Goal: Information Seeking & Learning: Learn about a topic

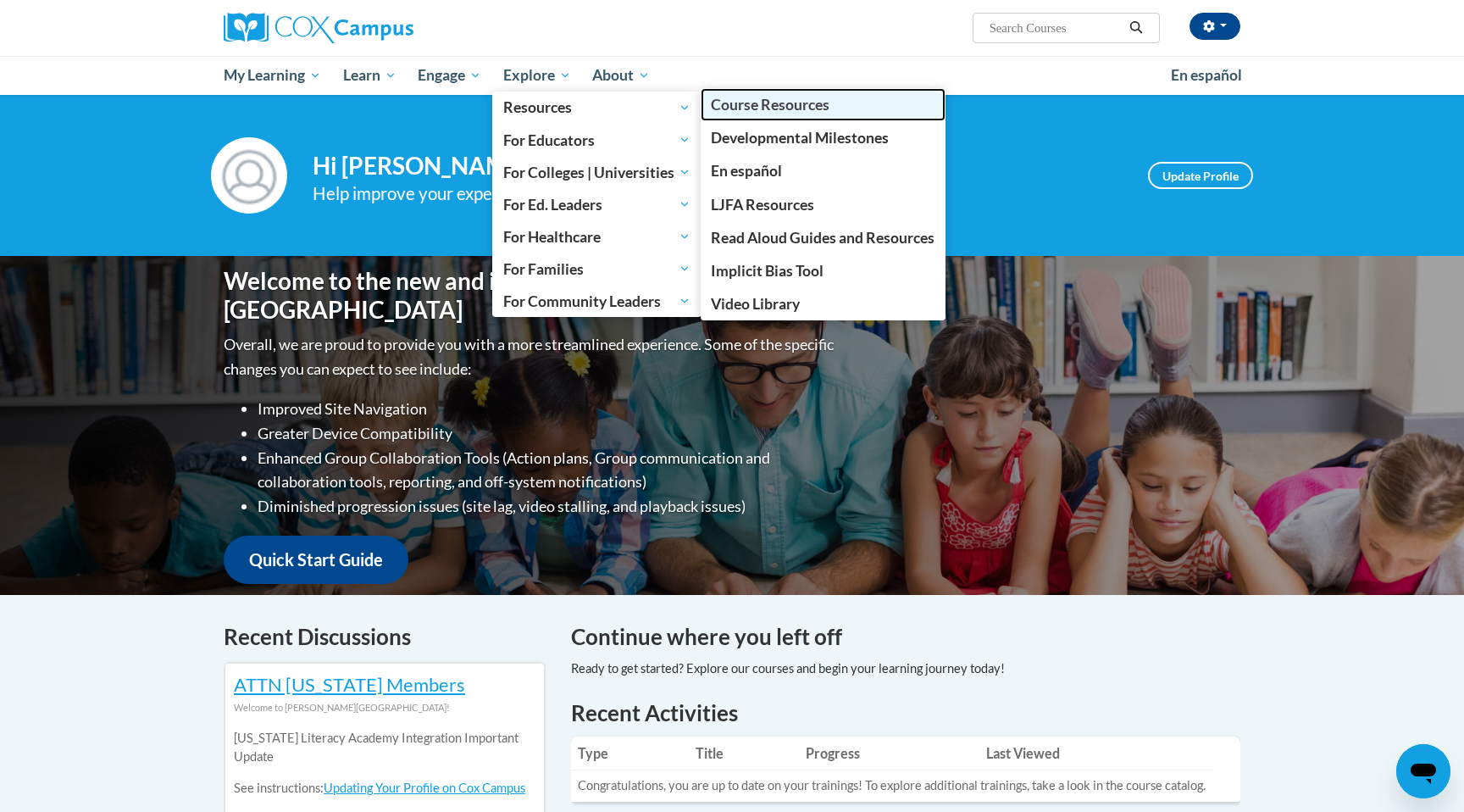
click at [791, 99] on span "Course Resources" at bounding box center [770, 104] width 118 height 17
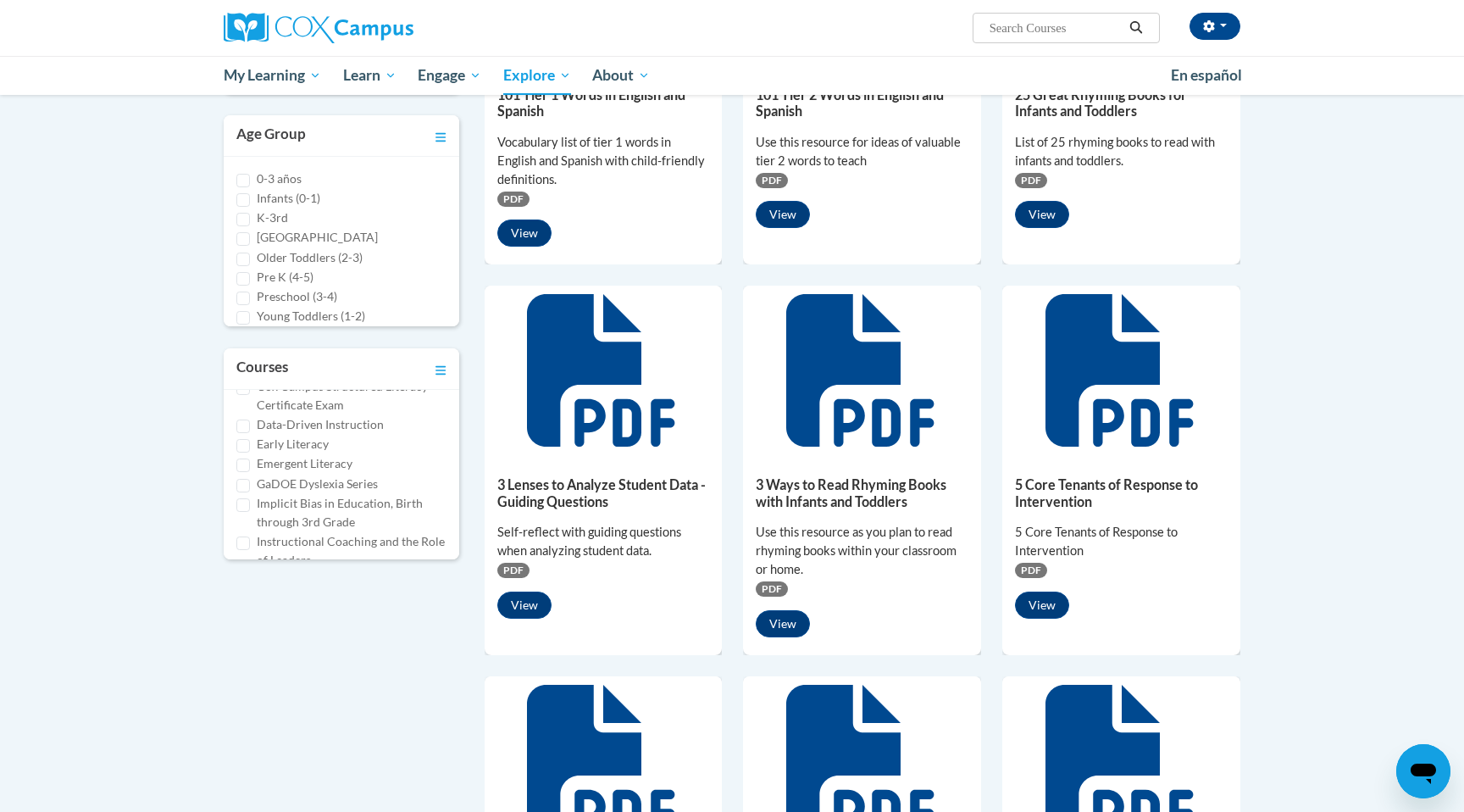
scroll to position [181, 0]
click at [258, 444] on label "Early Literacy" at bounding box center [292, 442] width 72 height 18
click at [250, 444] on input "Early Literacy" at bounding box center [243, 444] width 14 height 14
checkbox input "true"
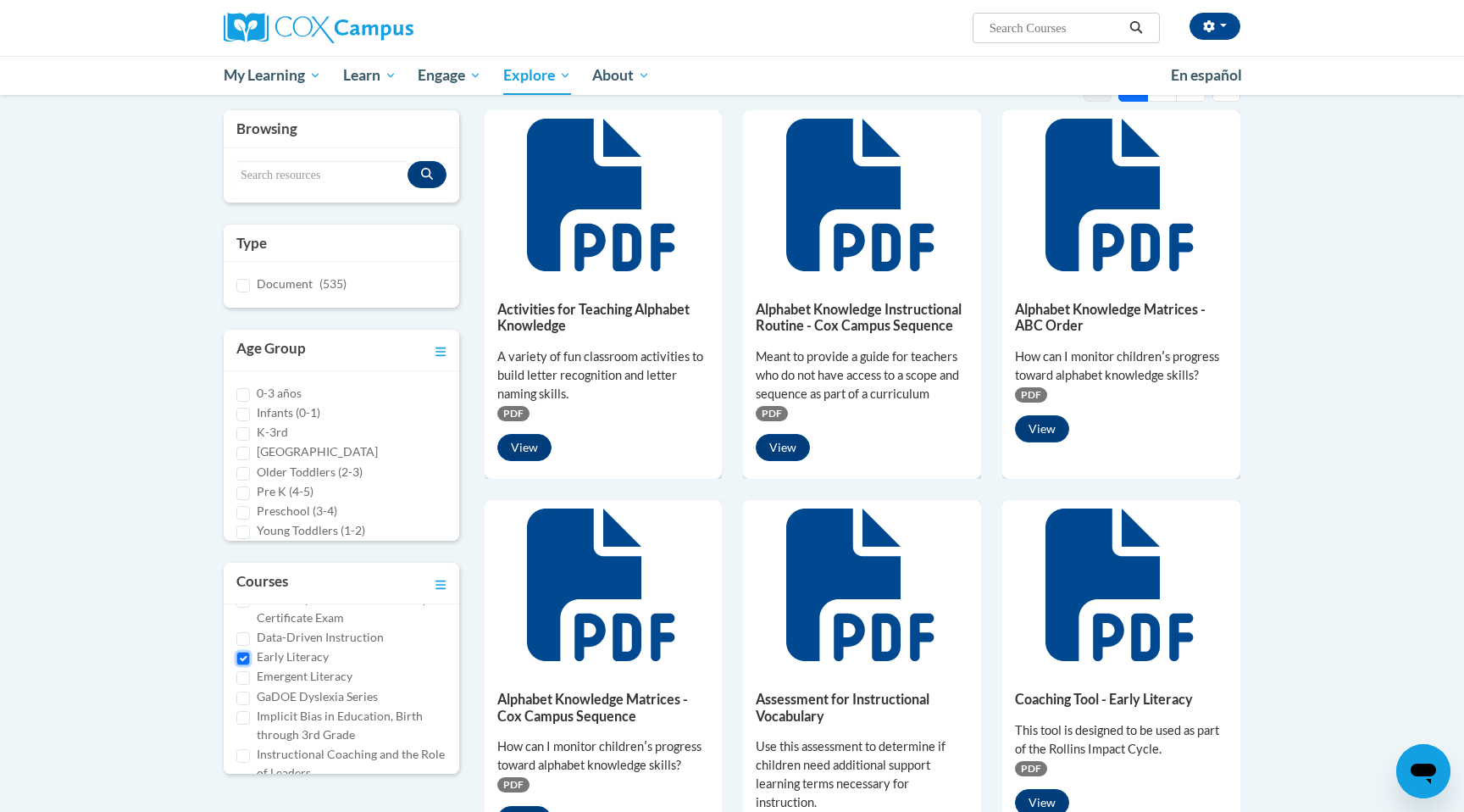
scroll to position [118, 0]
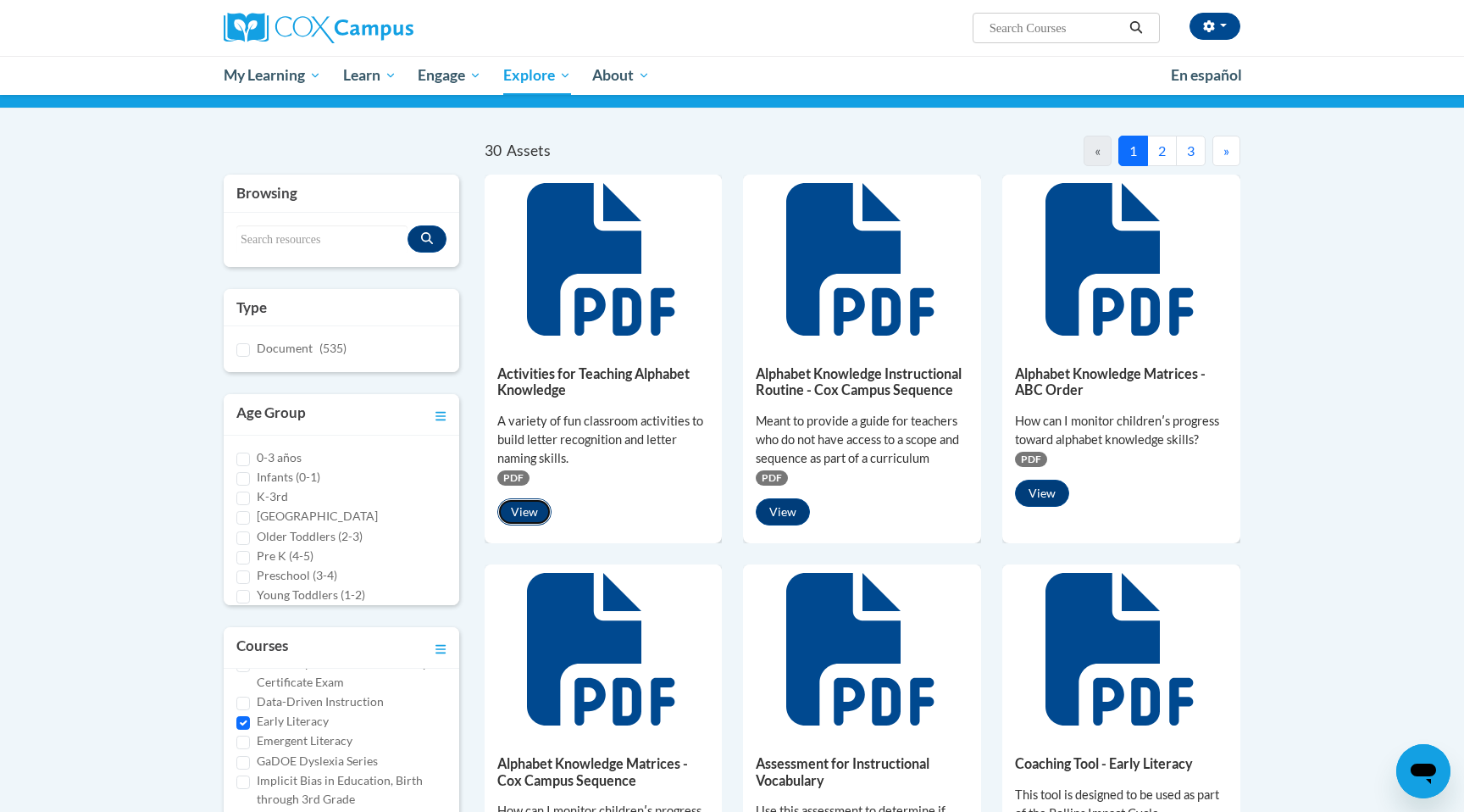
click at [523, 514] on button "View" at bounding box center [524, 512] width 54 height 27
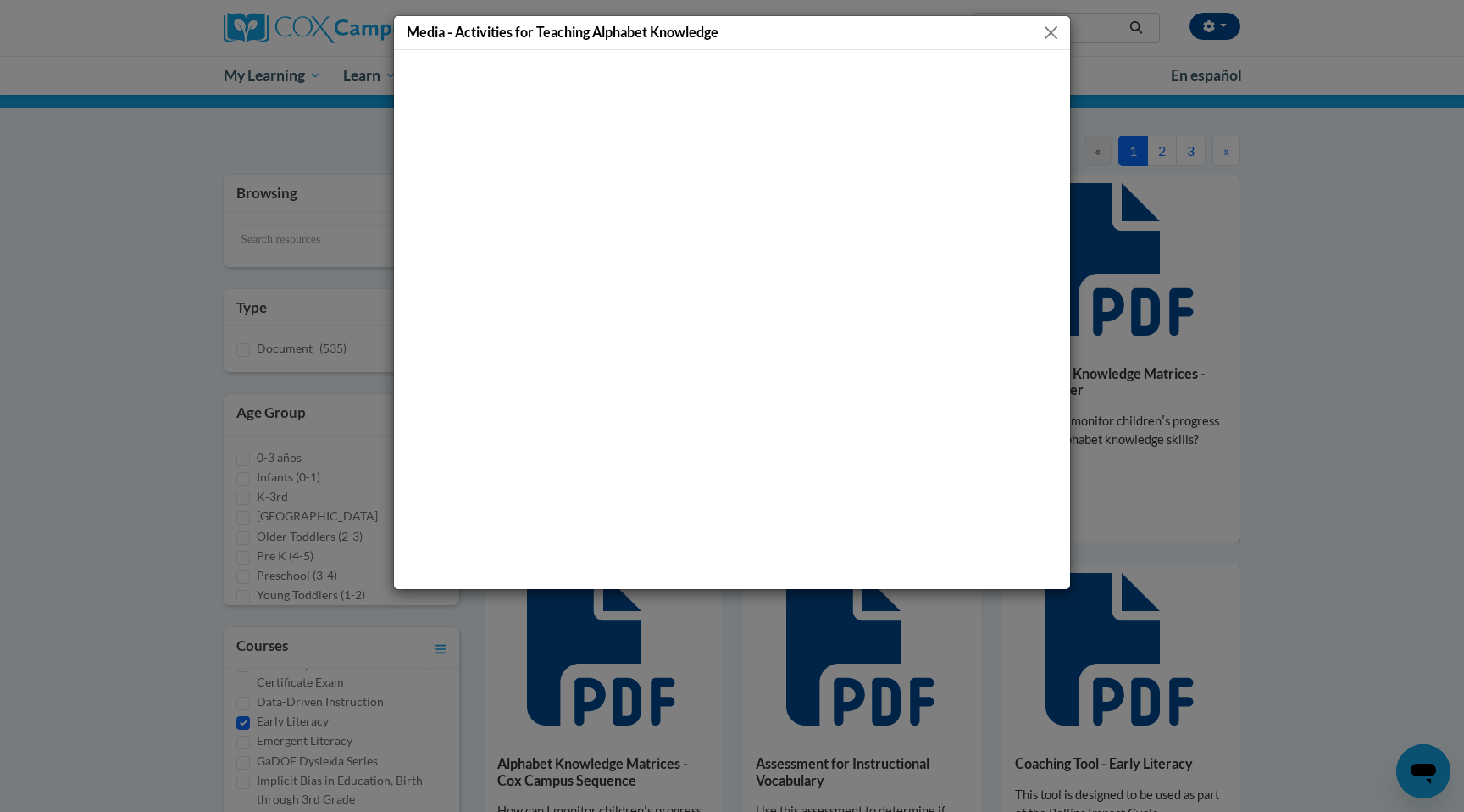
click at [1041, 39] on button "Close" at bounding box center [1051, 32] width 21 height 21
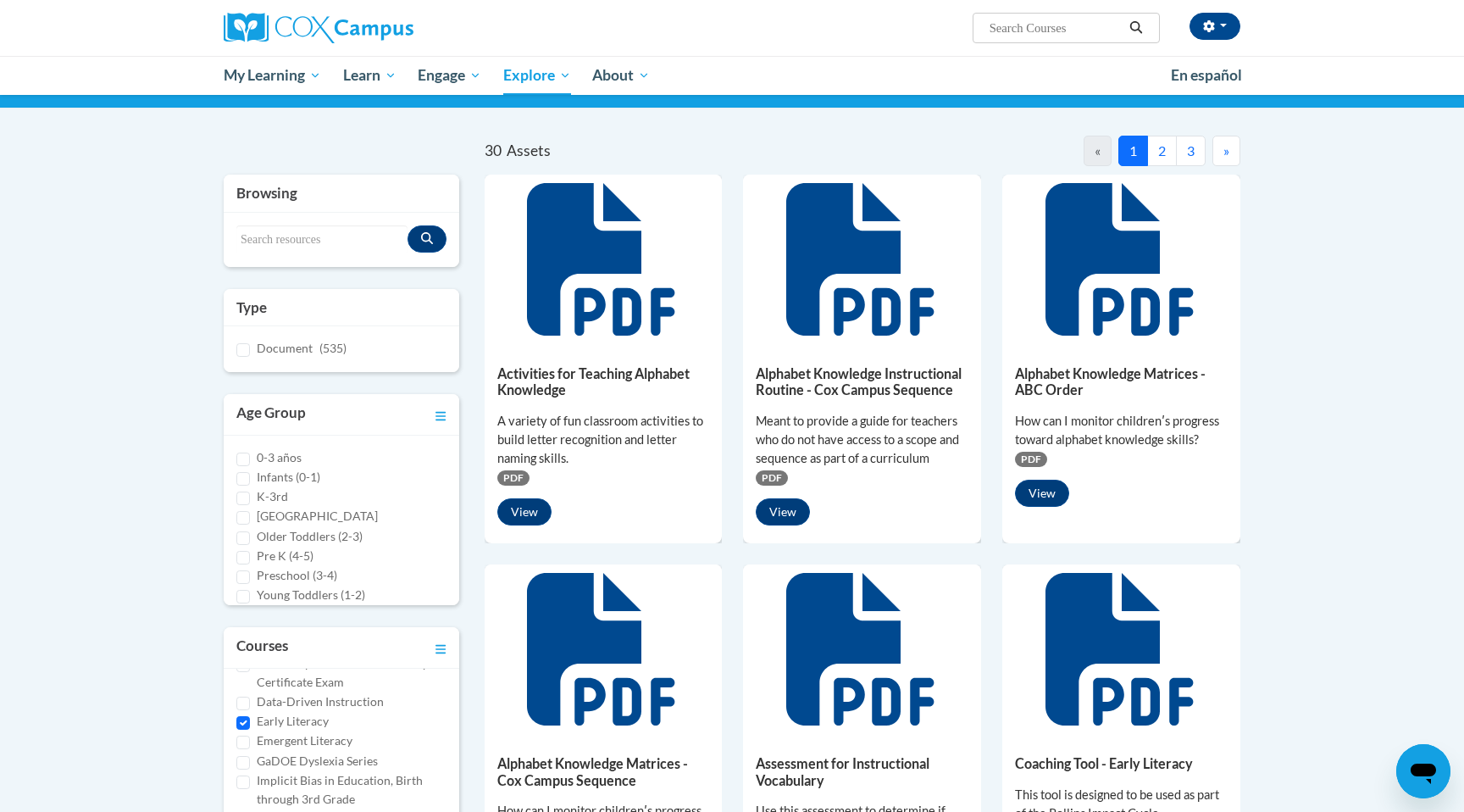
click at [589, 300] on icon at bounding box center [603, 259] width 152 height 152
click at [514, 477] on span "PDF" at bounding box center [513, 477] width 32 height 16
click at [522, 510] on button "View" at bounding box center [524, 512] width 54 height 27
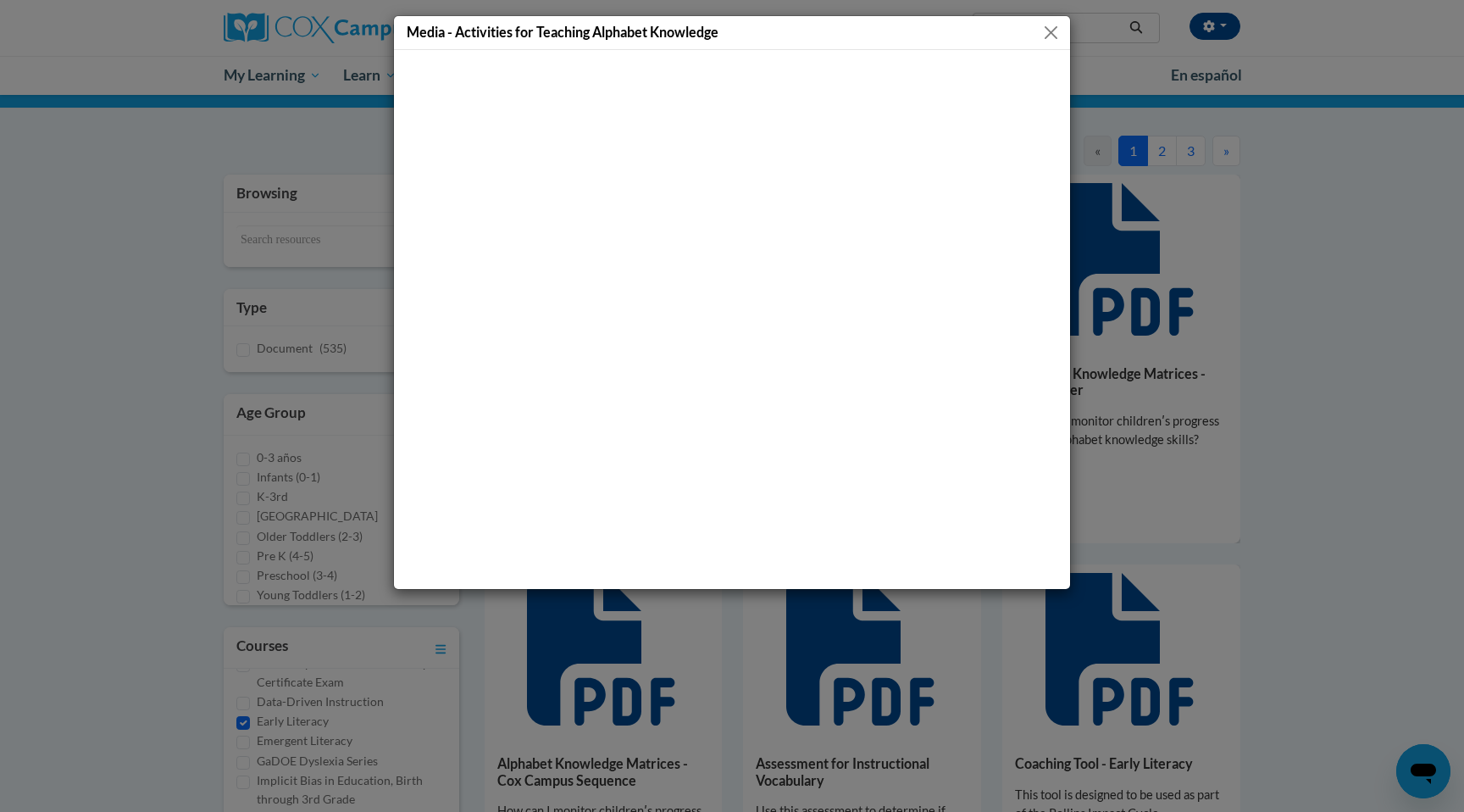
click at [1183, 287] on div "Media - Activities for Teaching Alphabet Knowledge" at bounding box center [732, 406] width 1464 height 812
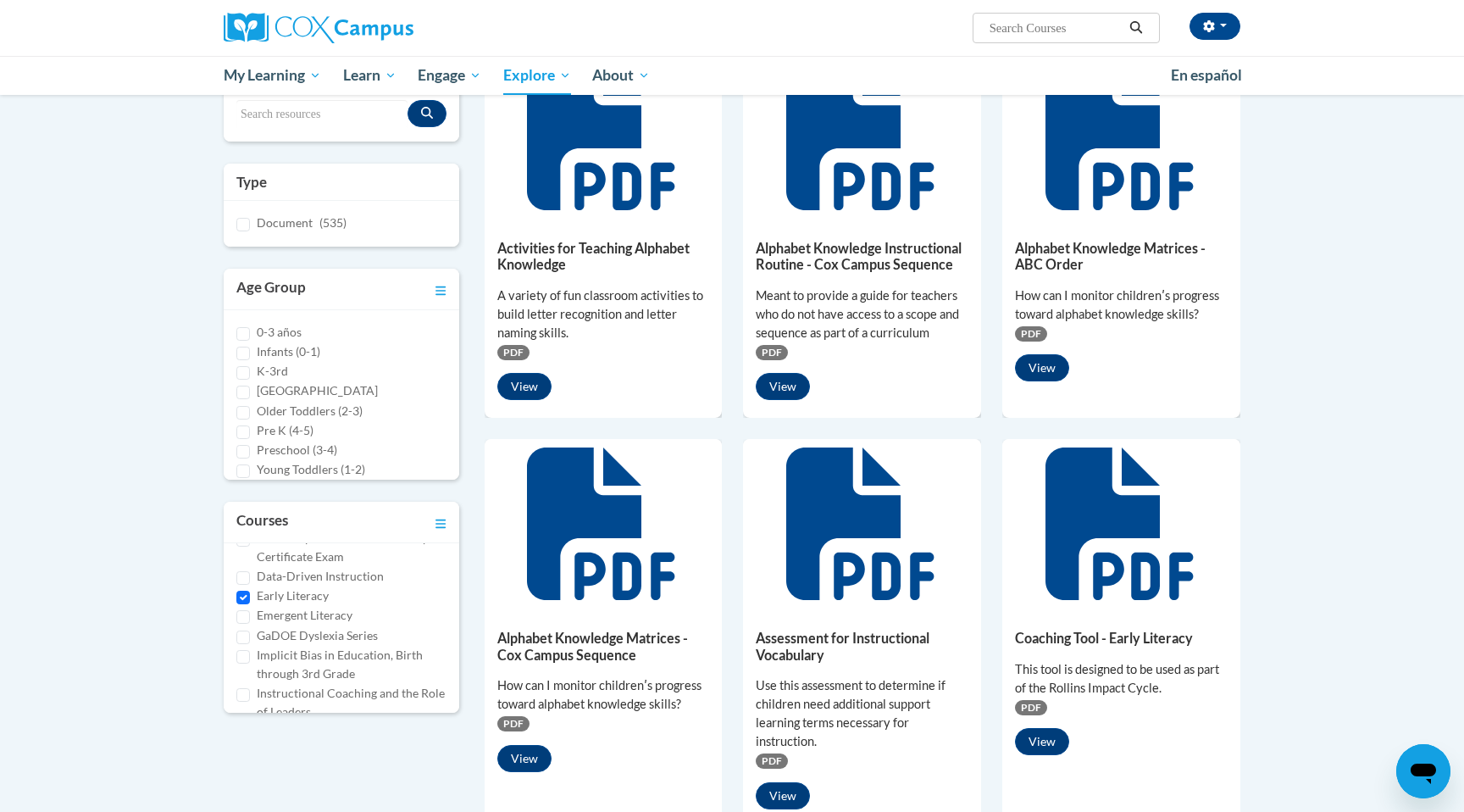
scroll to position [245, 0]
click at [1030, 370] on button "View" at bounding box center [1042, 368] width 54 height 27
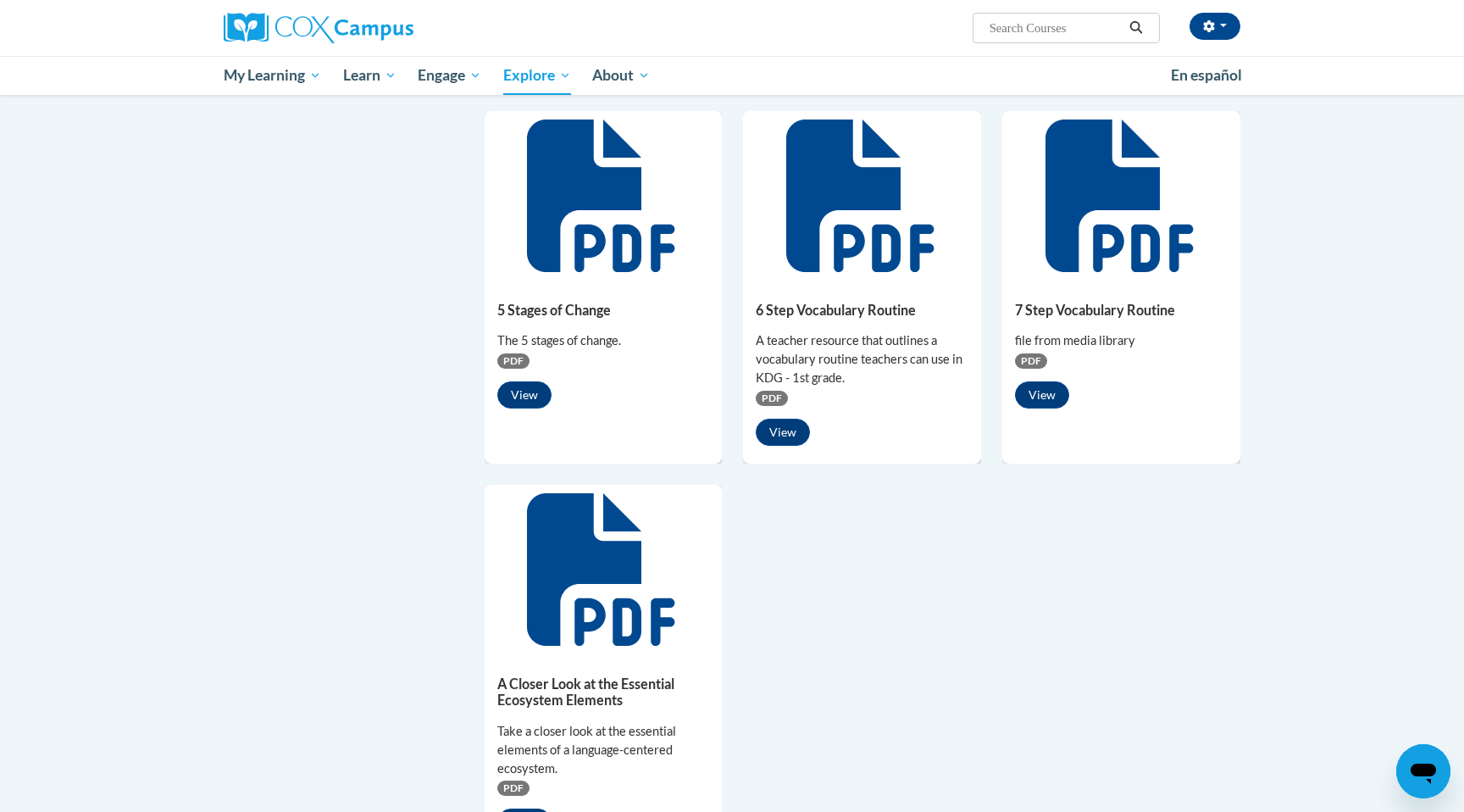
scroll to position [966, 0]
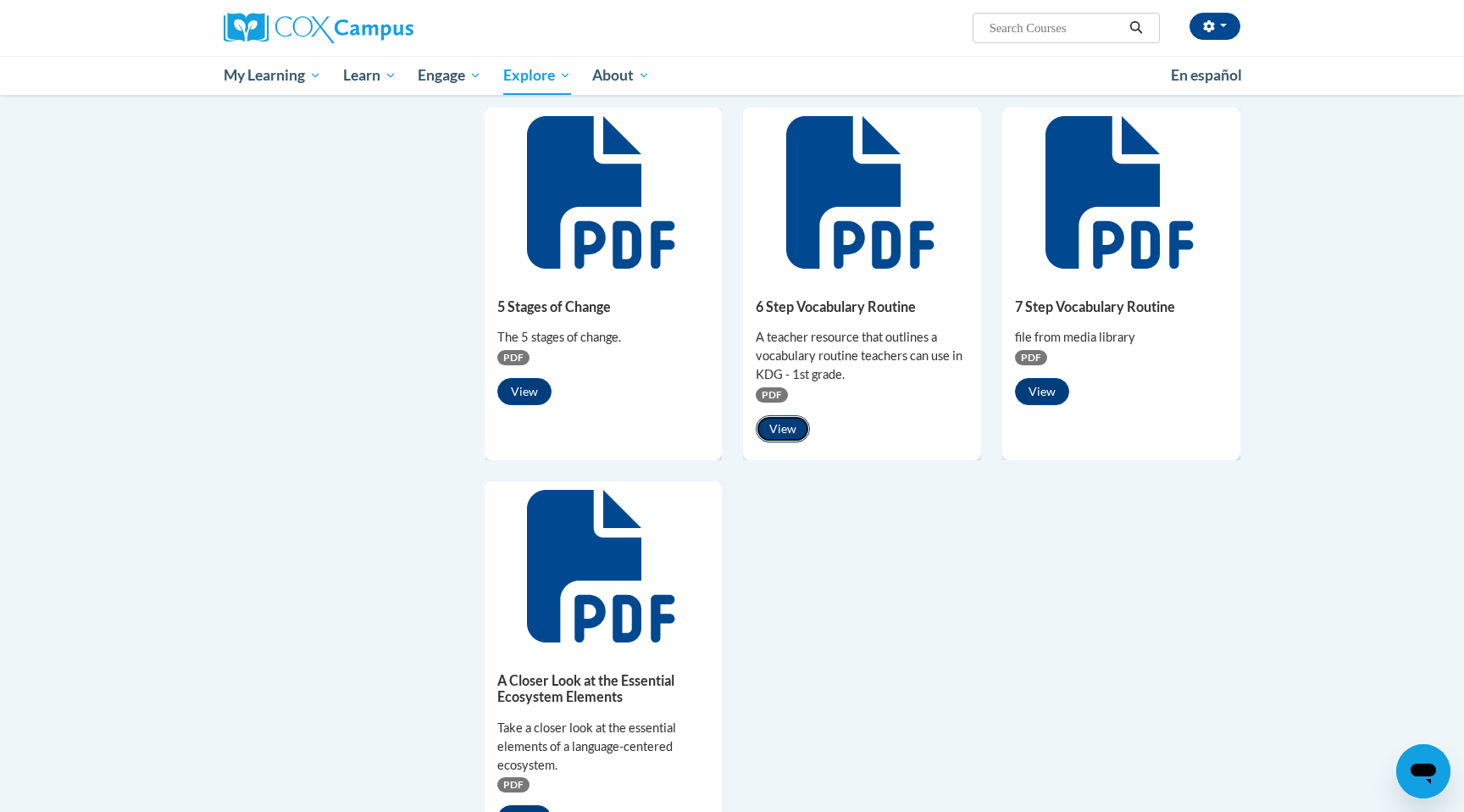
click at [780, 438] on button "View" at bounding box center [783, 429] width 54 height 27
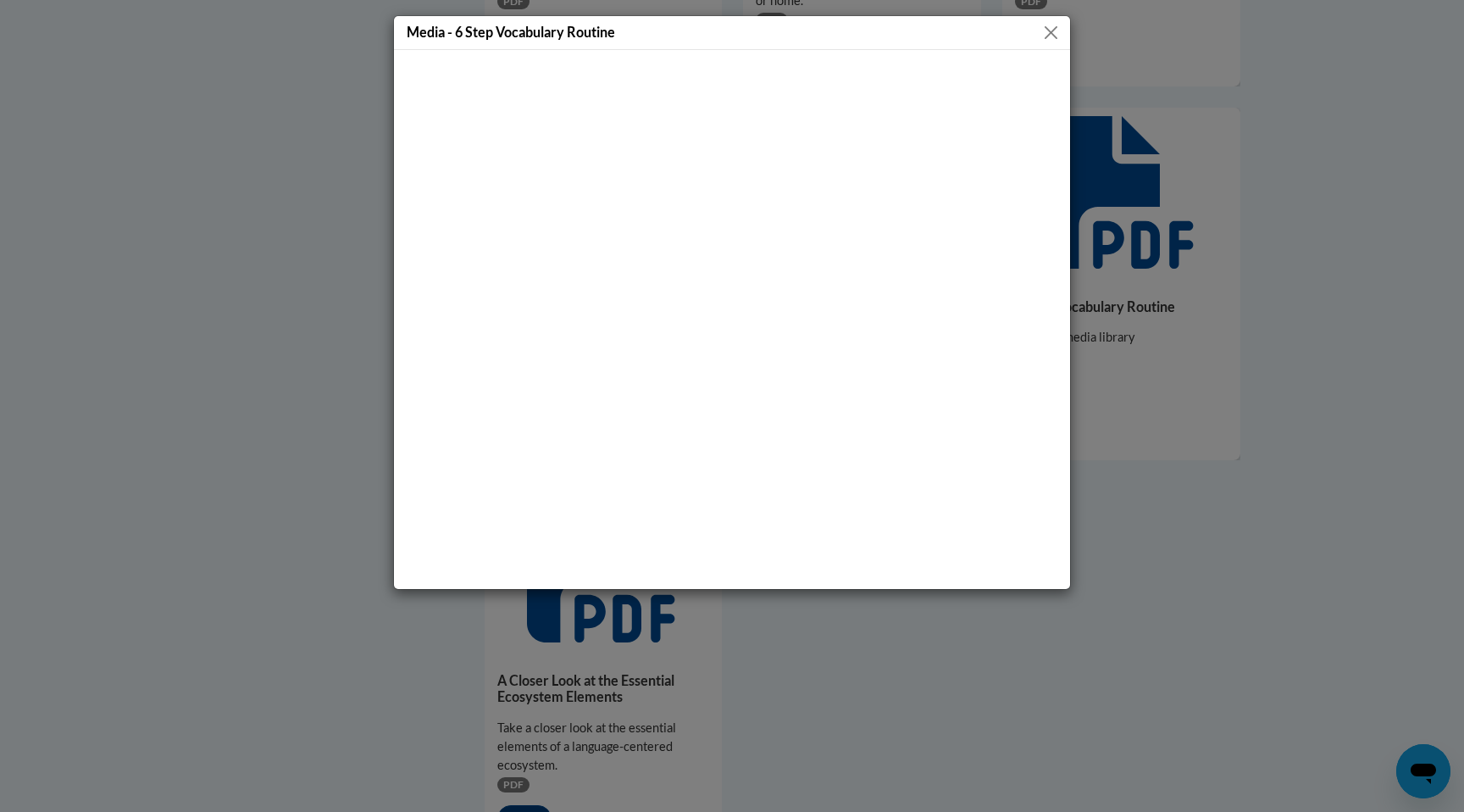
click at [1235, 269] on div "Media - 6 Step Vocabulary Routine" at bounding box center [732, 406] width 1464 height 812
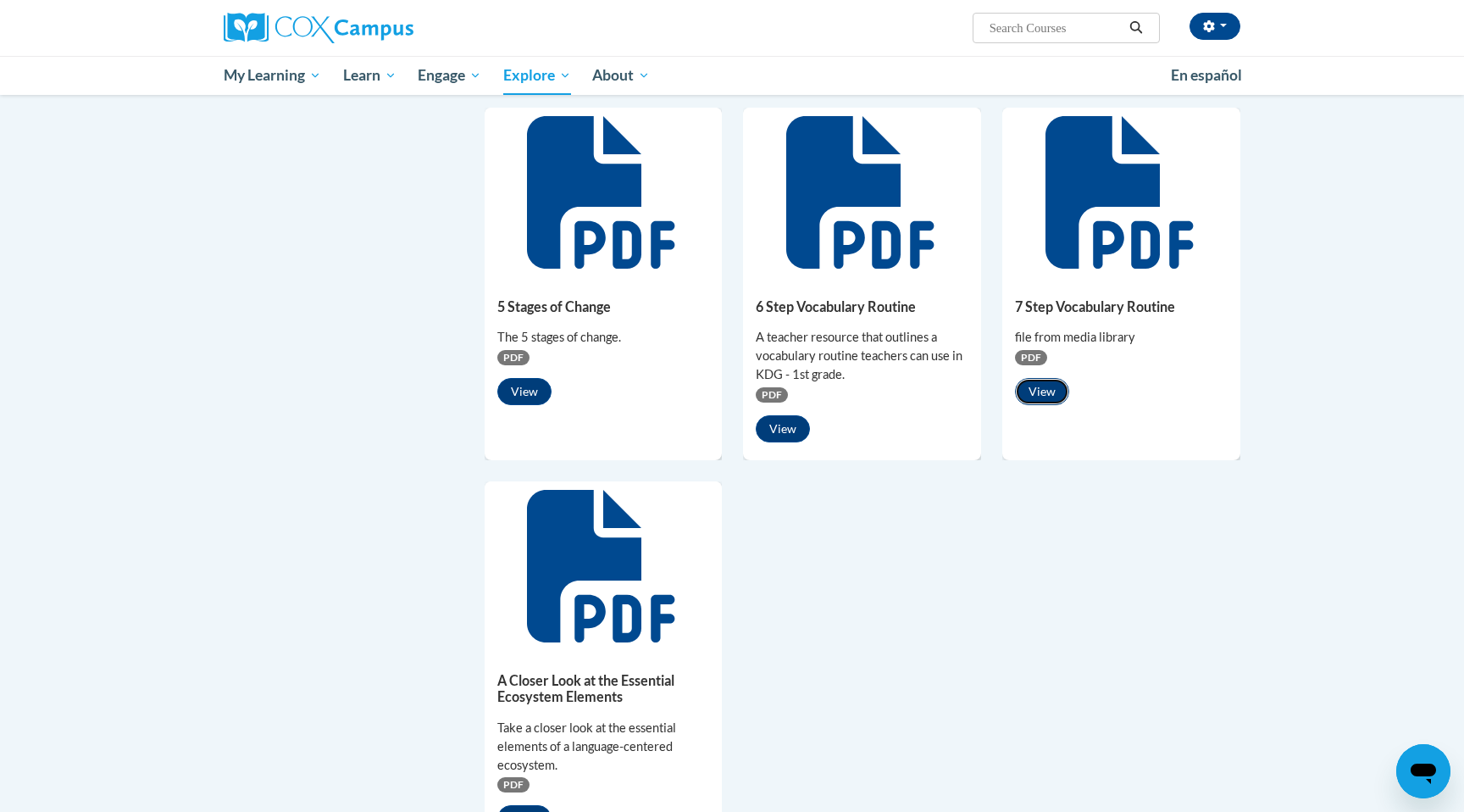
click at [1032, 390] on button "View" at bounding box center [1042, 391] width 54 height 27
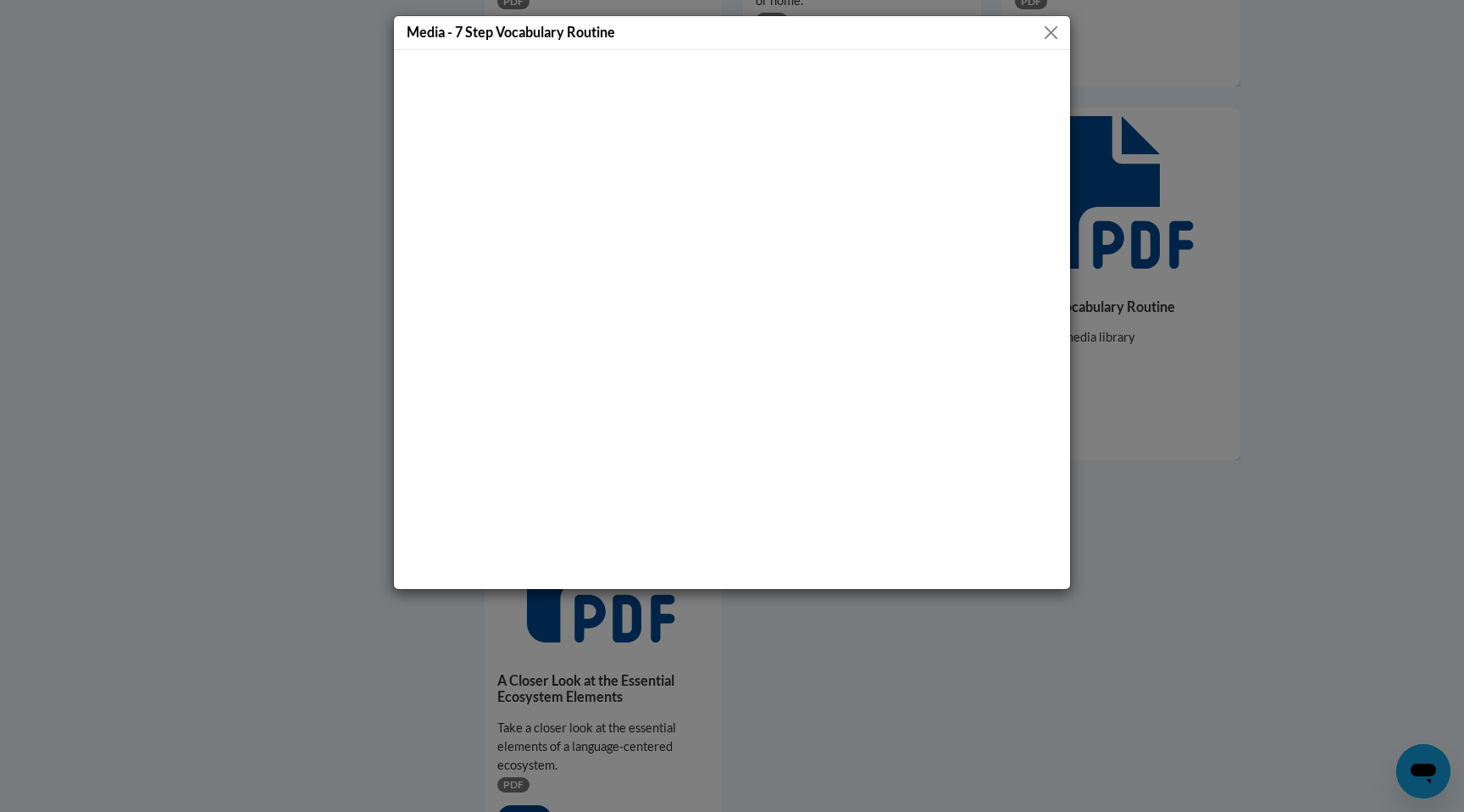
click at [1277, 133] on div "Media - 7 Step Vocabulary Routine" at bounding box center [732, 406] width 1464 height 812
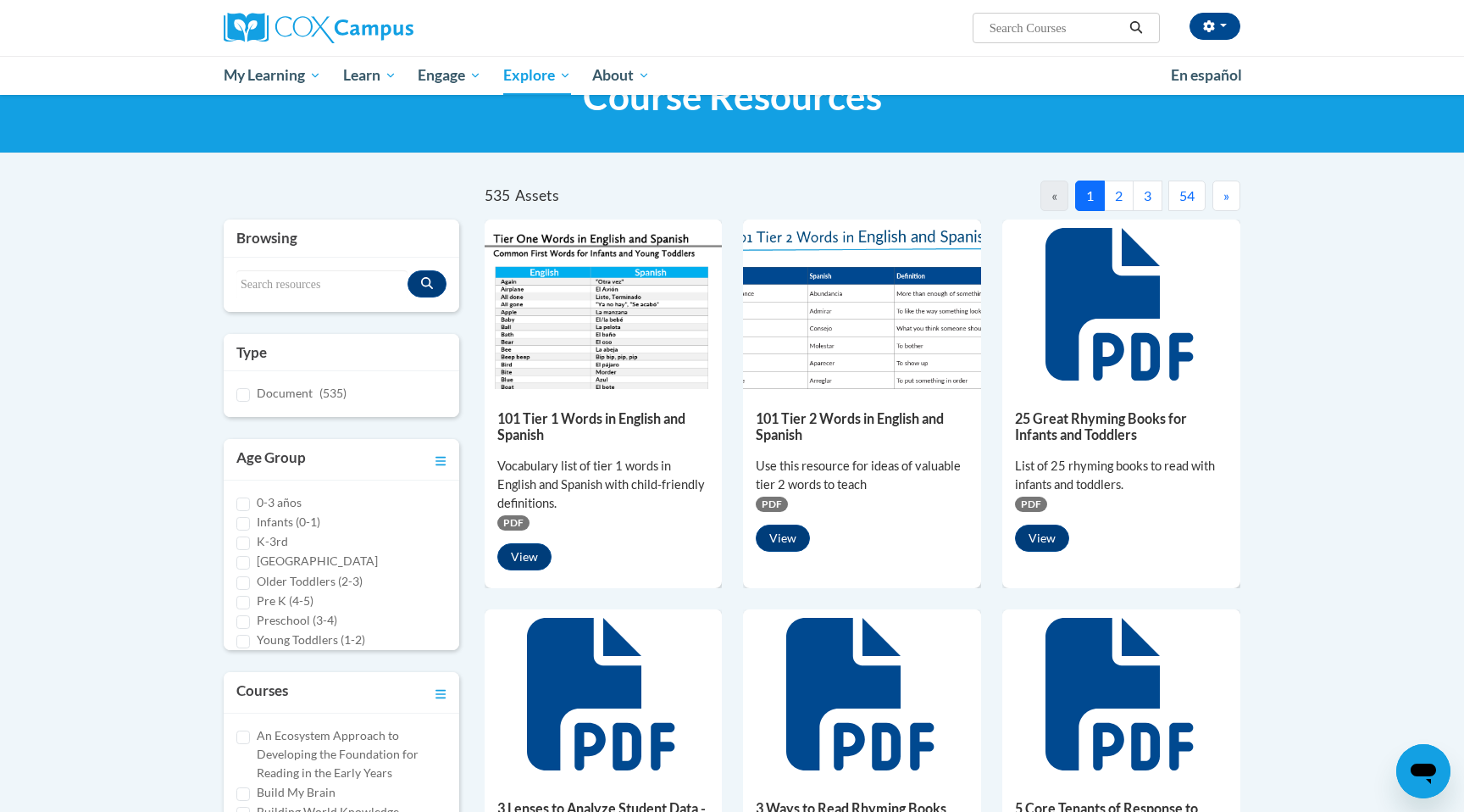
scroll to position [0, 0]
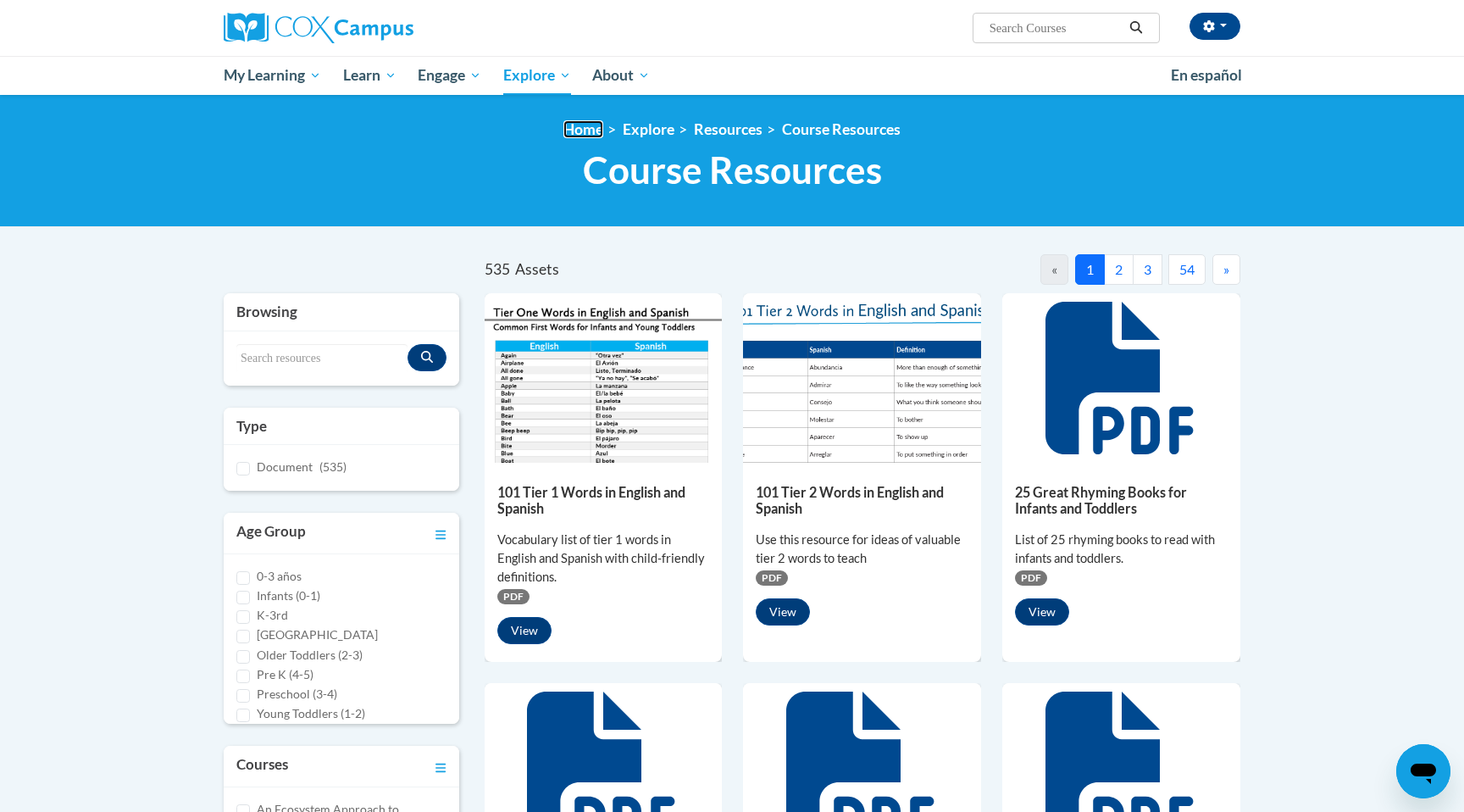
click at [589, 128] on link "Home" at bounding box center [583, 128] width 39 height 17
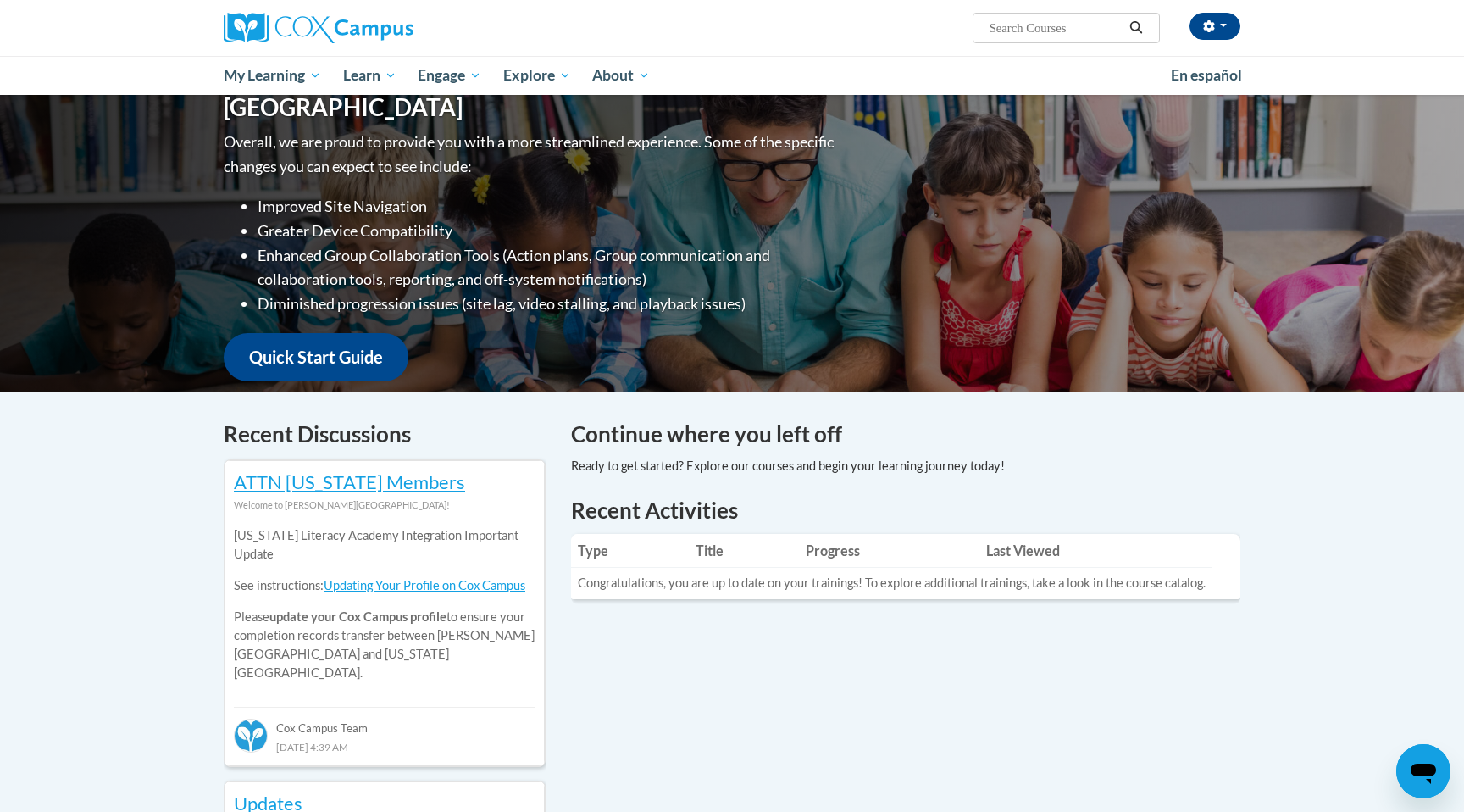
scroll to position [203, 0]
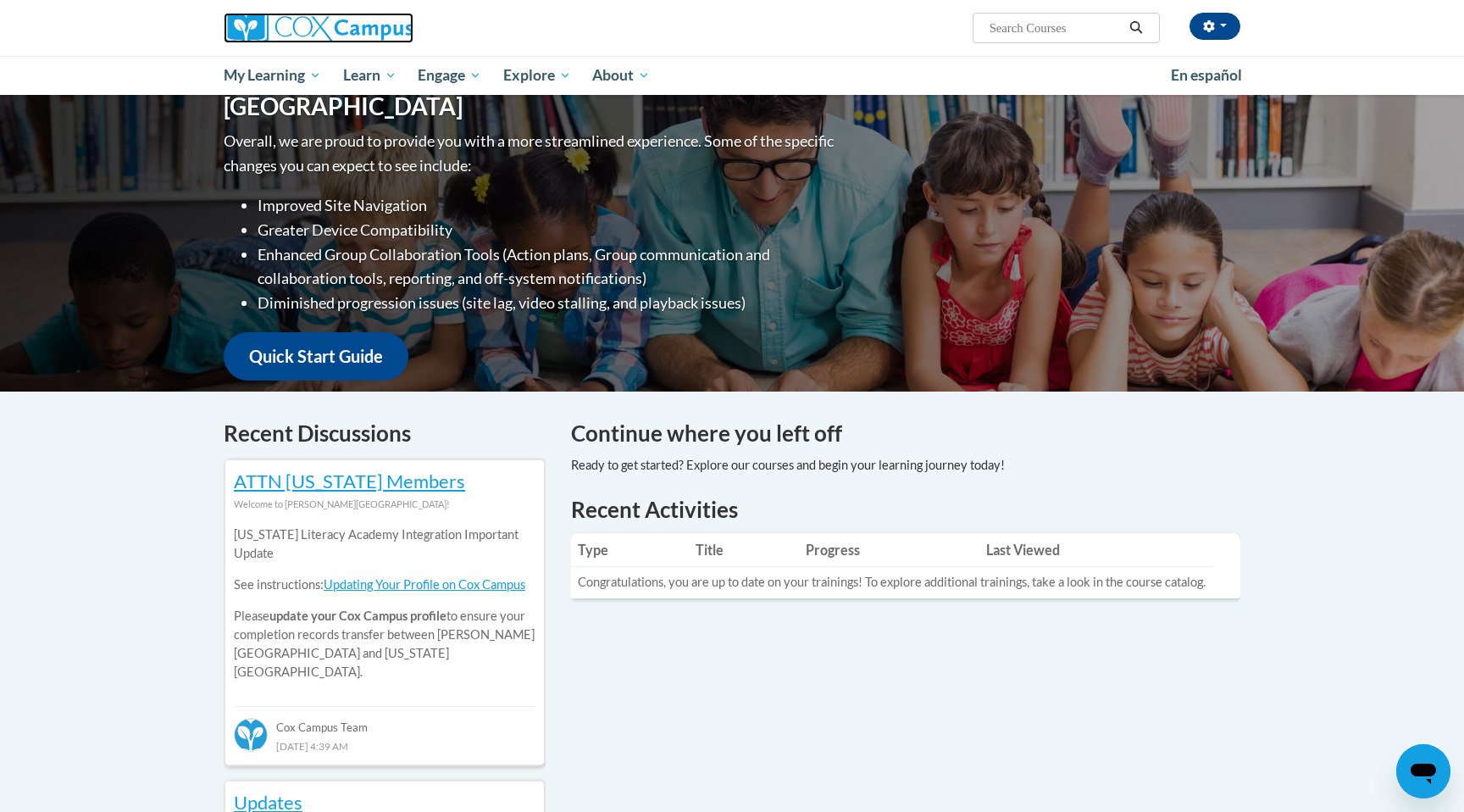
click at [313, 36] on img at bounding box center [318, 27] width 190 height 30
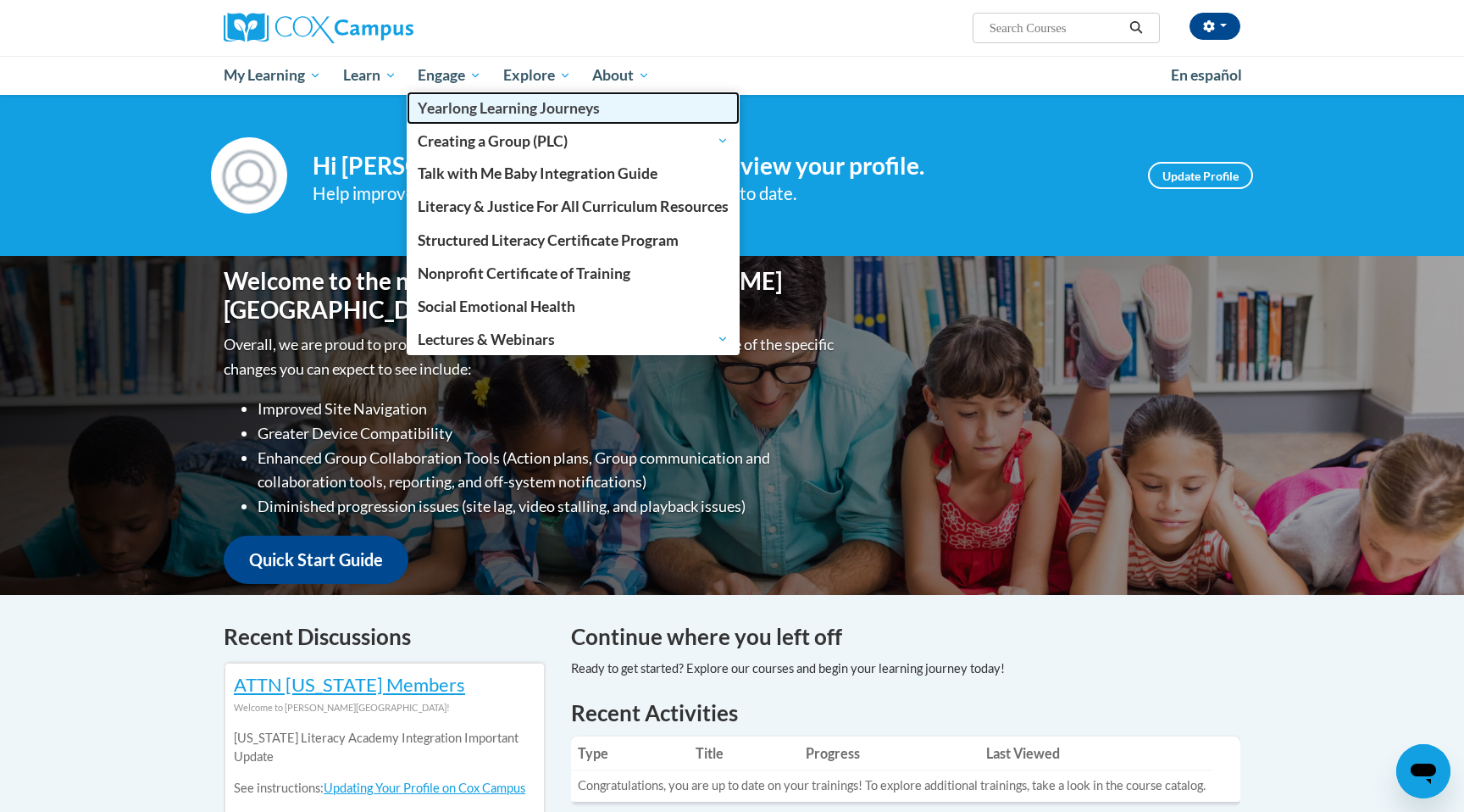
click at [490, 105] on span "Yearlong Learning Journeys" at bounding box center [509, 107] width 182 height 17
